Goal: Task Accomplishment & Management: Complete application form

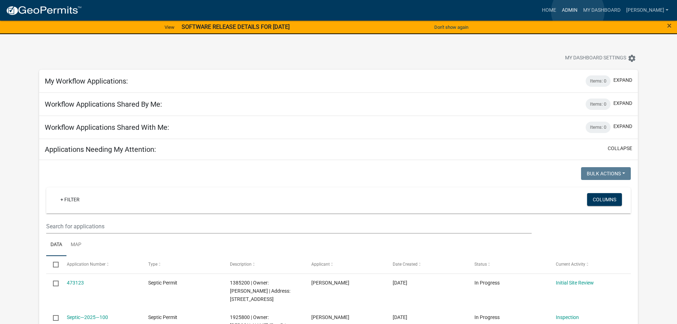
click at [578, 11] on link "Admin" at bounding box center [569, 11] width 21 height 14
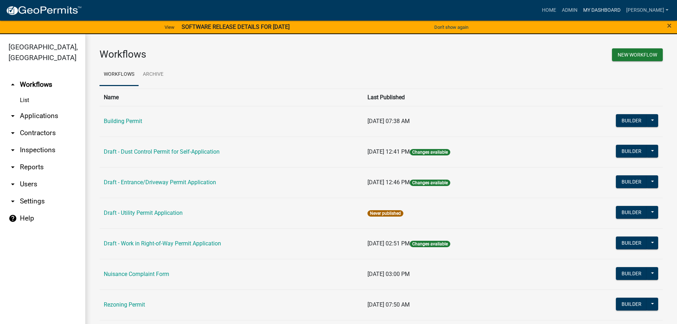
click at [603, 9] on link "My Dashboard" at bounding box center [601, 11] width 43 height 14
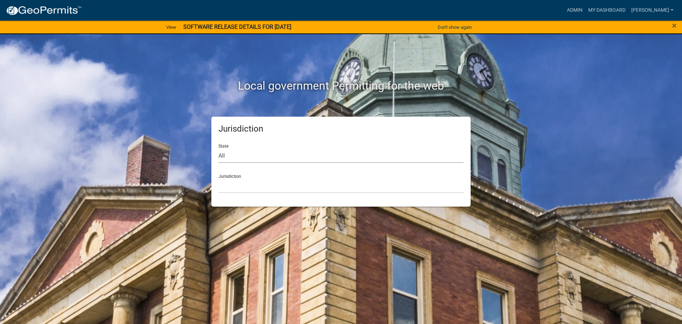
click at [256, 156] on select "All Colorado Georgia Indiana Iowa Kansas Minnesota Ohio South Carolina Wisconsin" at bounding box center [341, 155] width 245 height 15
select select "Iowa"
click at [219, 148] on select "All Colorado Georgia Indiana Iowa Kansas Minnesota Ohio South Carolina Wisconsin" at bounding box center [341, 155] width 245 height 15
click at [244, 187] on select "Boone County, Iowa Butler County, Iowa Cerro Gordo County, Iowa City of Harlan,…" at bounding box center [341, 185] width 245 height 15
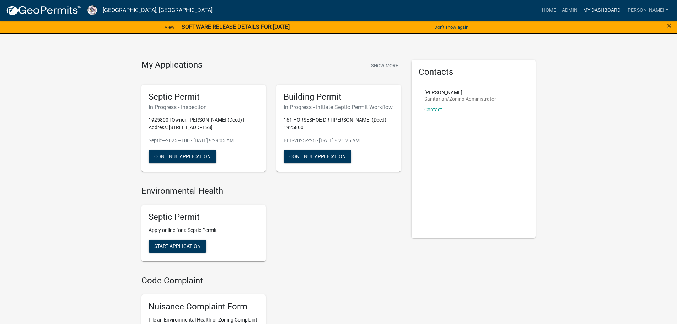
click at [593, 8] on link "My Dashboard" at bounding box center [601, 11] width 43 height 14
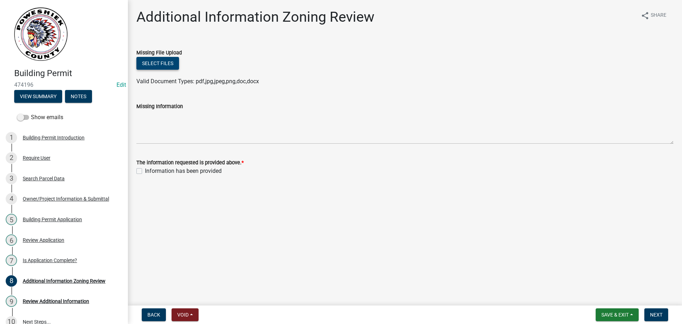
click at [151, 64] on button "Select files" at bounding box center [157, 63] width 43 height 13
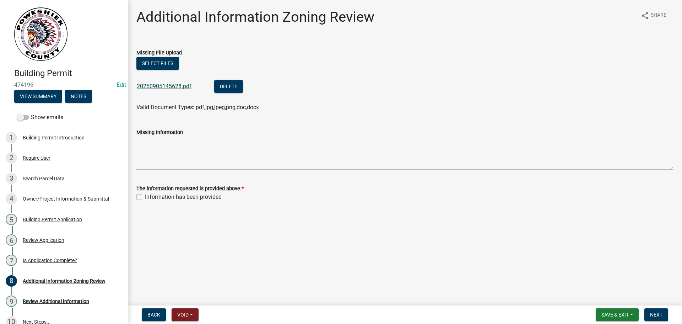
click at [162, 85] on link "20250905145628.pdf" at bounding box center [164, 86] width 55 height 7
click at [145, 196] on label "Information has been provided" at bounding box center [183, 197] width 77 height 9
click at [145, 196] on input "Information has been provided" at bounding box center [147, 195] width 5 height 5
checkbox input "true"
click at [659, 317] on span "Next" at bounding box center [656, 315] width 12 height 6
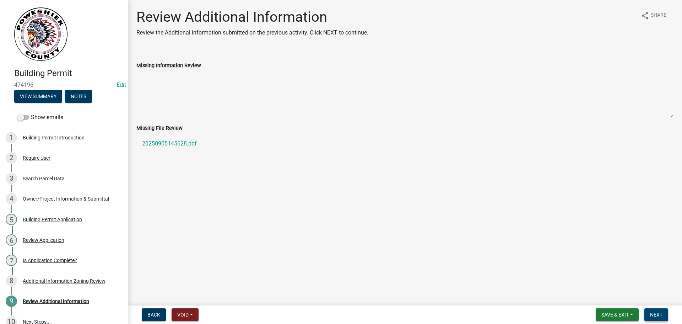
click at [658, 316] on span "Next" at bounding box center [656, 315] width 12 height 6
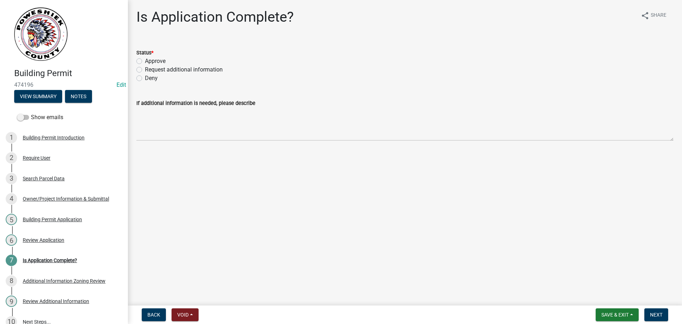
click at [145, 61] on label "Approve" at bounding box center [155, 61] width 21 height 9
click at [145, 61] on input "Approve" at bounding box center [147, 59] width 5 height 5
radio input "true"
click at [652, 313] on span "Next" at bounding box center [656, 315] width 12 height 6
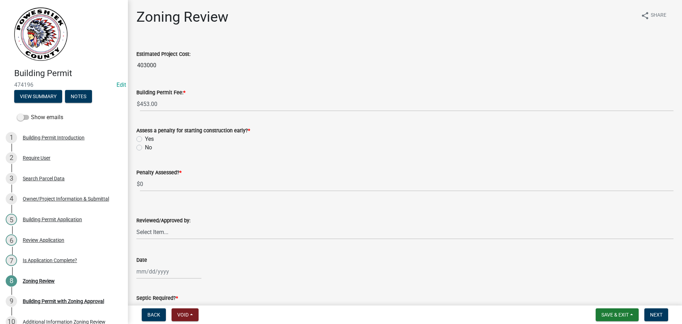
click at [145, 146] on label "No" at bounding box center [148, 147] width 7 height 9
click at [145, 146] on input "No" at bounding box center [147, 145] width 5 height 5
radio input "true"
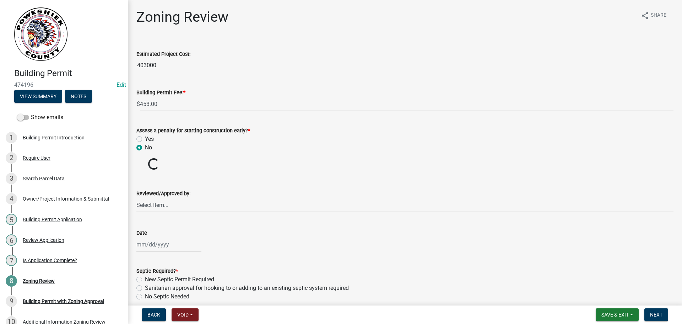
click at [151, 207] on select "Select Item... J.D. Griffith" at bounding box center [404, 205] width 537 height 15
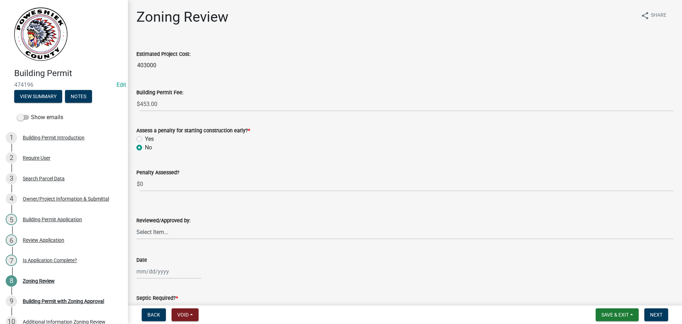
drag, startPoint x: 151, startPoint y: 211, endPoint x: 153, endPoint y: 227, distance: 16.1
click at [153, 224] on div "Reviewed/Approved by:" at bounding box center [404, 220] width 537 height 9
click at [147, 234] on select "Select Item... J.D. Griffith" at bounding box center [404, 232] width 537 height 15
click at [136, 225] on select "Select Item... J.D. Griffith" at bounding box center [404, 232] width 537 height 15
select select "cd1e2781-96fe-455b-9ef7-e2bfe4f5dace"
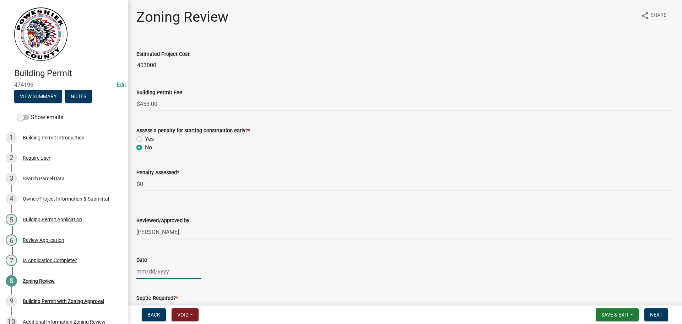
click at [146, 273] on div at bounding box center [168, 271] width 65 height 15
select select "9"
select select "2025"
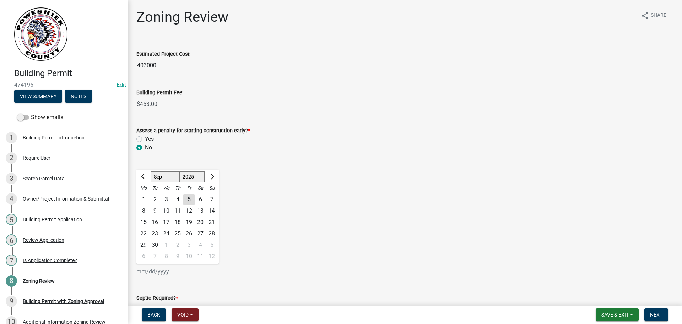
click at [141, 200] on div "1" at bounding box center [143, 199] width 11 height 11
type input "09/01/2025"
select select "9"
select select "2025"
click at [176, 272] on div "09/01/2025 Jan Feb Mar Apr May Jun Jul Aug Sep Oct Nov Dec 1525 1526 1527 1528 …" at bounding box center [168, 271] width 65 height 15
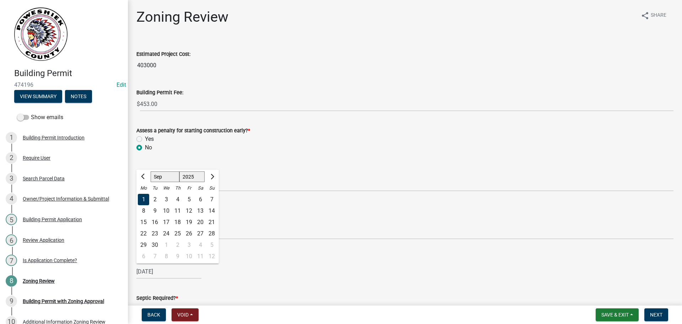
click at [192, 199] on div "5" at bounding box center [188, 199] width 11 height 11
type input "09/05/2025"
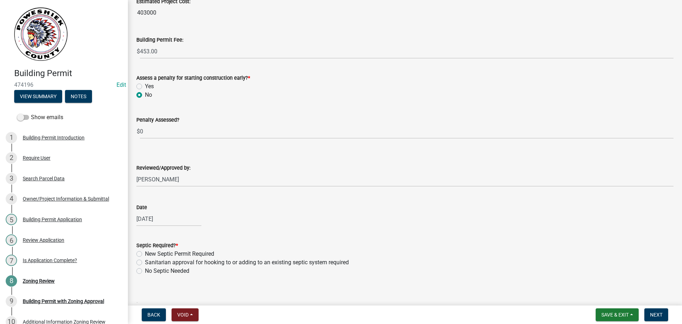
scroll to position [71, 0]
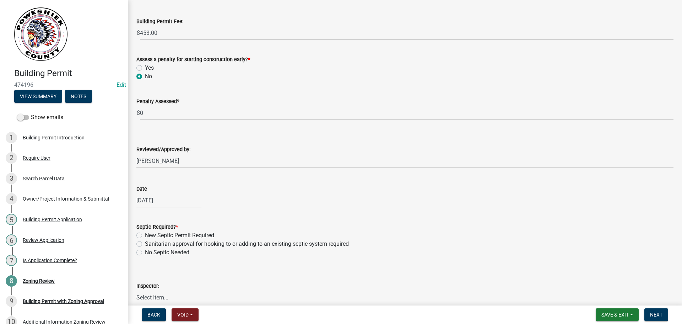
click at [145, 252] on label "No Septic Needed" at bounding box center [167, 252] width 44 height 9
click at [145, 252] on input "No Septic Needed" at bounding box center [147, 250] width 5 height 5
radio input "true"
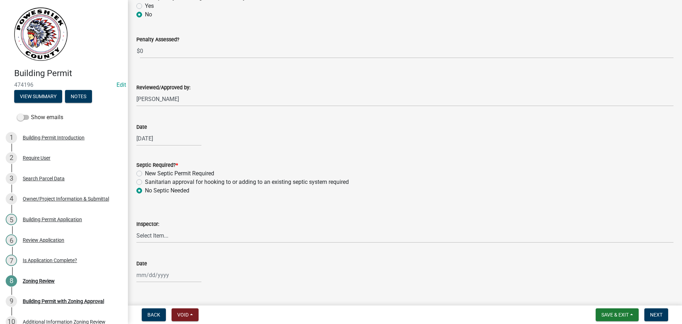
scroll to position [147, 0]
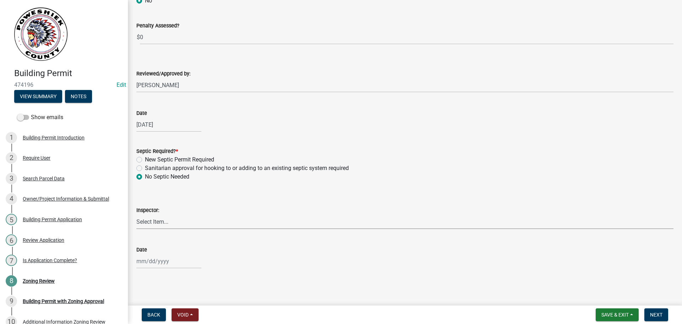
click at [159, 220] on select "Select Item... J.D. Griffith" at bounding box center [404, 221] width 537 height 15
click at [136, 214] on select "Select Item... J.D. Griffith" at bounding box center [404, 221] width 537 height 15
select select "cd1e2781-96fe-455b-9ef7-e2bfe4f5dace"
click at [153, 263] on div at bounding box center [168, 261] width 65 height 15
select select "9"
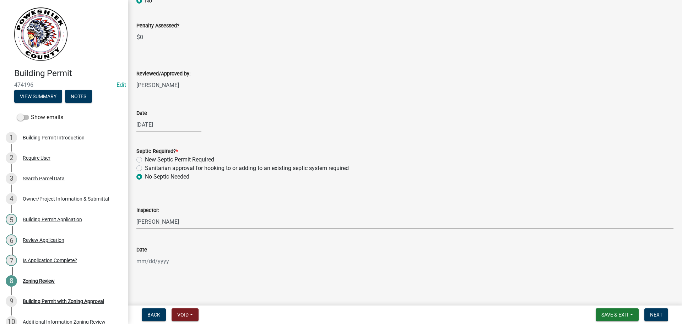
select select "2025"
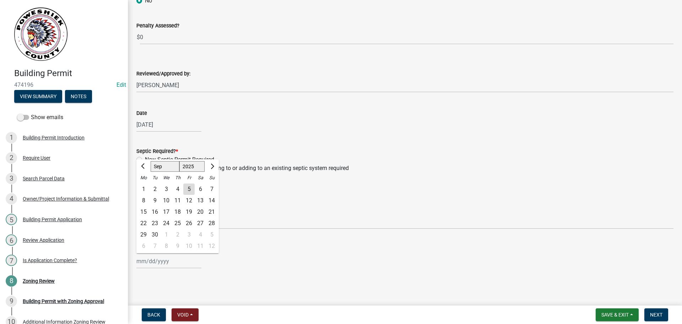
click at [190, 188] on div "5" at bounding box center [188, 188] width 11 height 11
type input "09/05/2025"
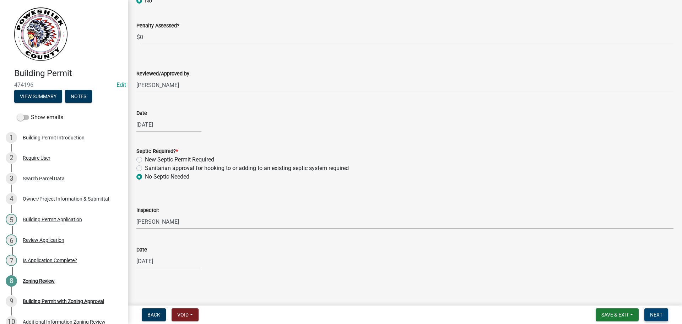
click at [654, 315] on span "Next" at bounding box center [656, 315] width 12 height 6
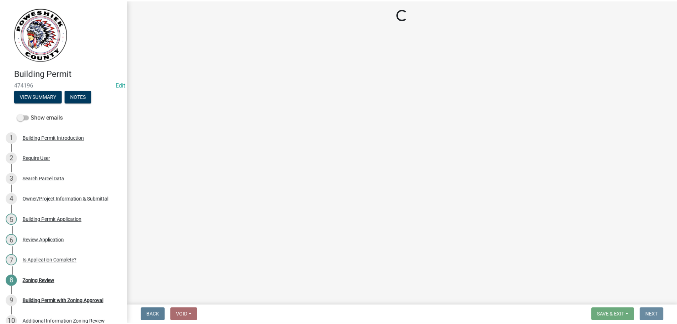
scroll to position [0, 0]
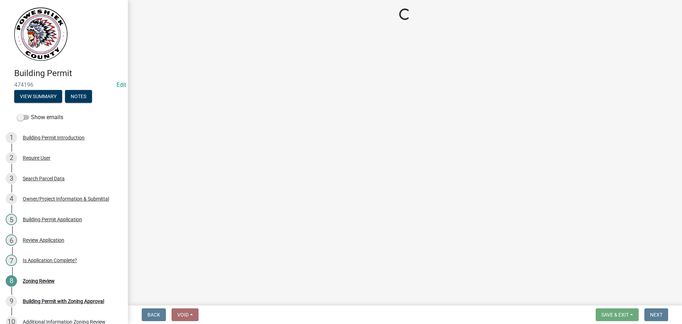
select select "3: 3"
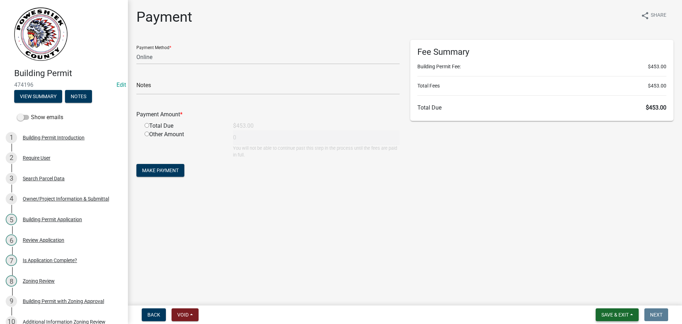
click at [612, 314] on span "Save & Exit" at bounding box center [615, 315] width 27 height 6
click at [606, 298] on button "Save & Exit" at bounding box center [610, 296] width 57 height 17
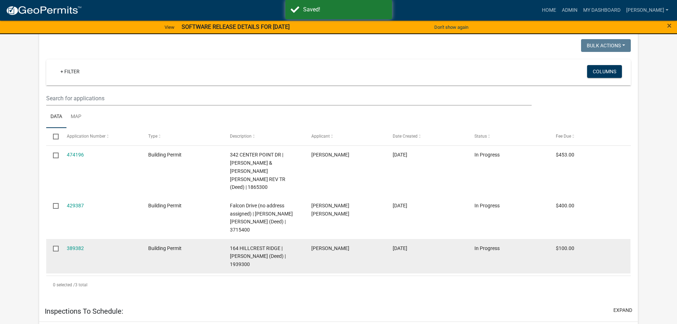
scroll to position [178, 0]
